Goal: Task Accomplishment & Management: Use online tool/utility

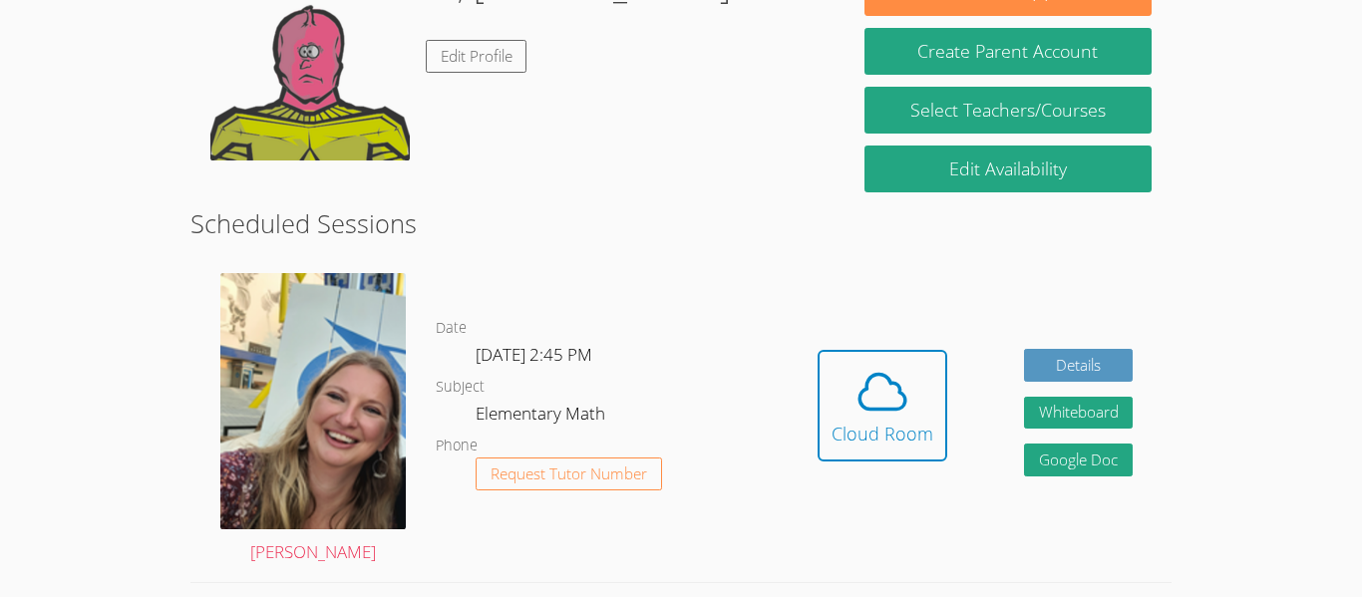
scroll to position [399, 0]
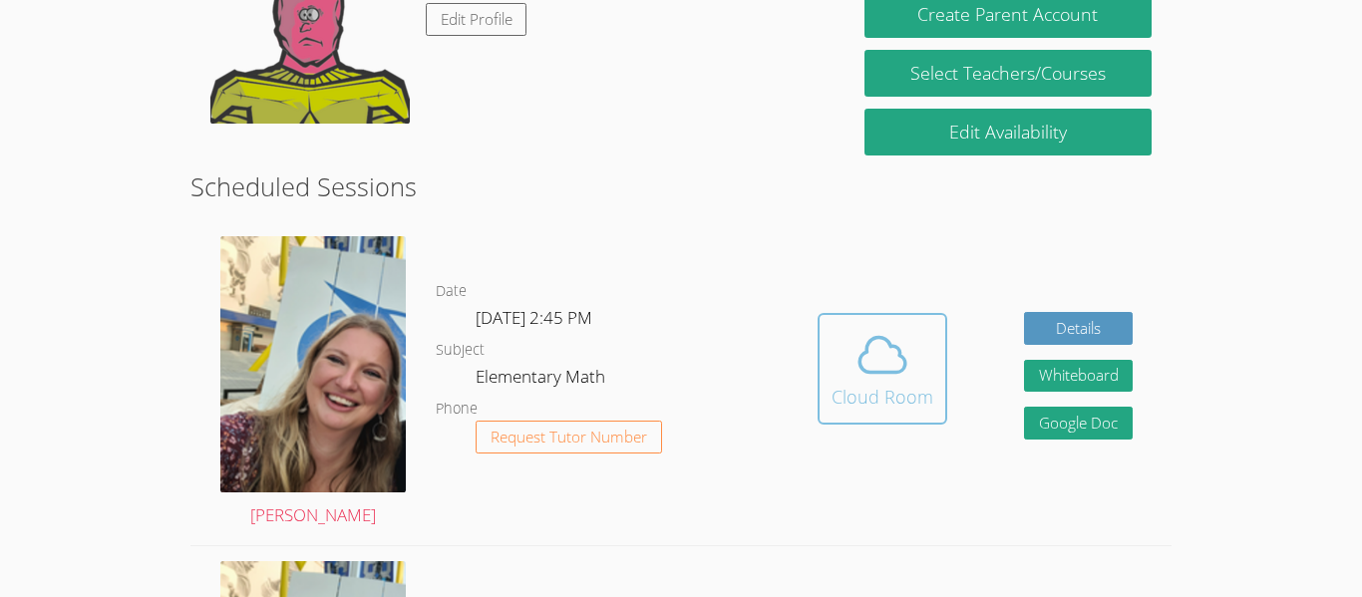
click at [857, 385] on div "Cloud Room" at bounding box center [882, 397] width 102 height 28
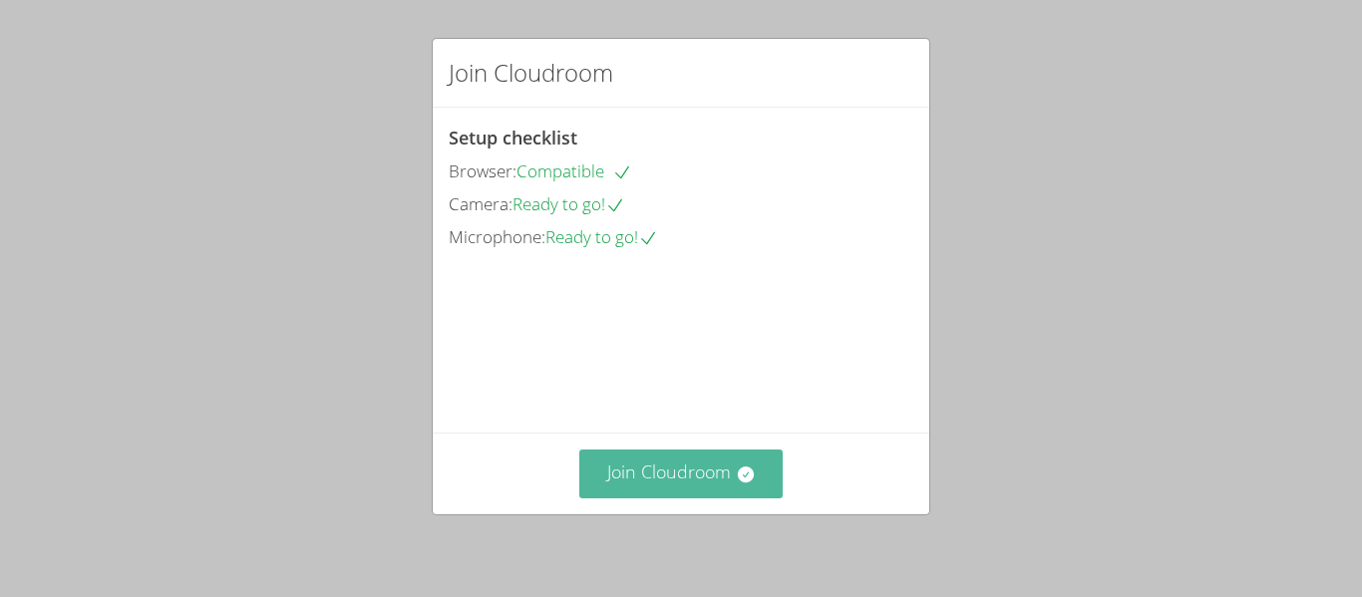
click at [670, 477] on button "Join Cloudroom" at bounding box center [681, 474] width 204 height 49
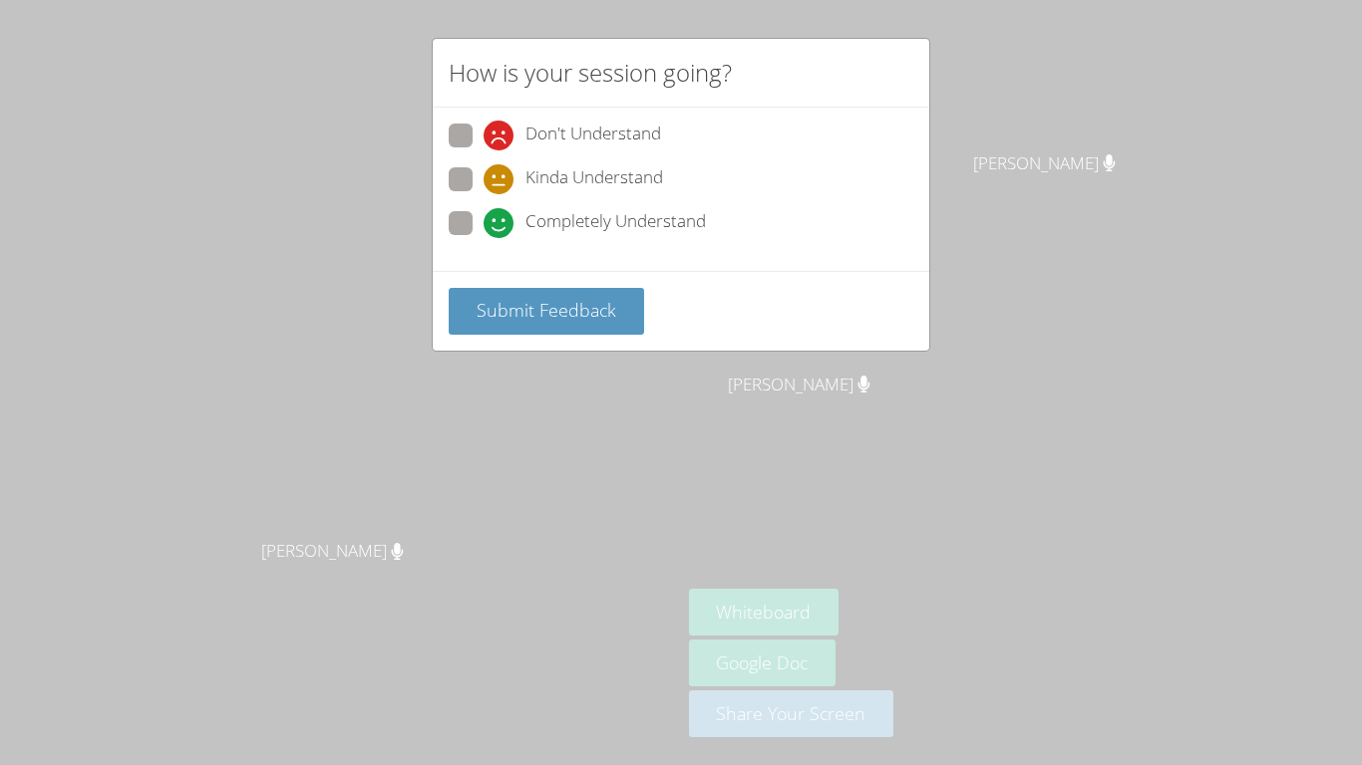
click at [483, 238] on span at bounding box center [483, 238] width 0 height 0
click at [483, 220] on input "Completely Understand" at bounding box center [491, 219] width 17 height 17
radio input "true"
click at [477, 309] on span "Submit Feedback" at bounding box center [546, 310] width 140 height 24
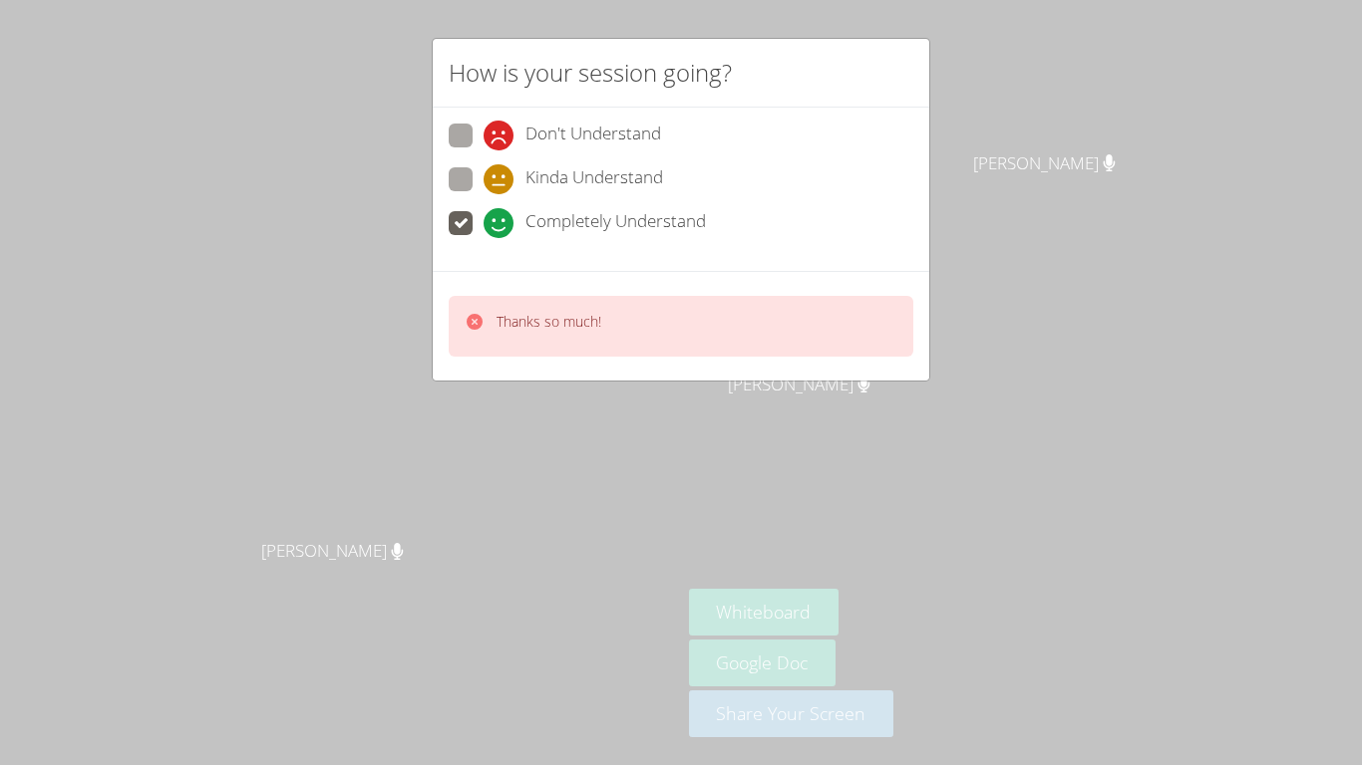
click at [485, 317] on div "Thanks so much!" at bounding box center [532, 326] width 137 height 29
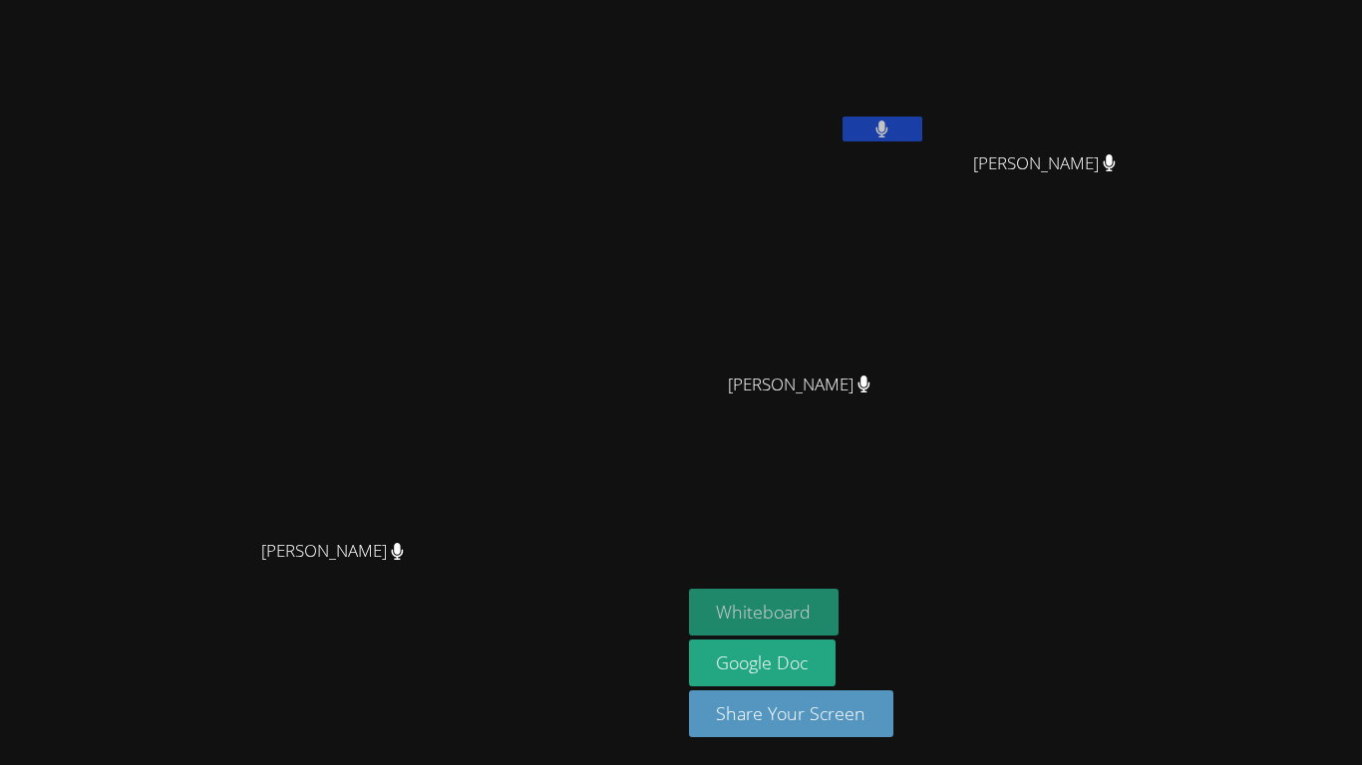
click at [725, 596] on button "Whiteboard" at bounding box center [764, 612] width 151 height 47
